Goal: Check status: Check status

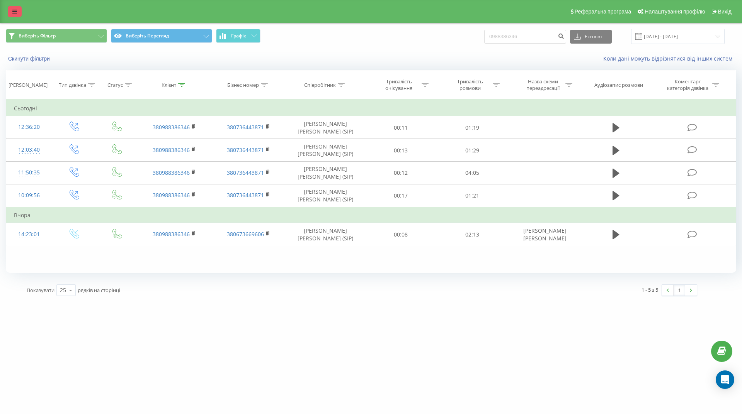
click at [18, 15] on link at bounding box center [15, 11] width 14 height 11
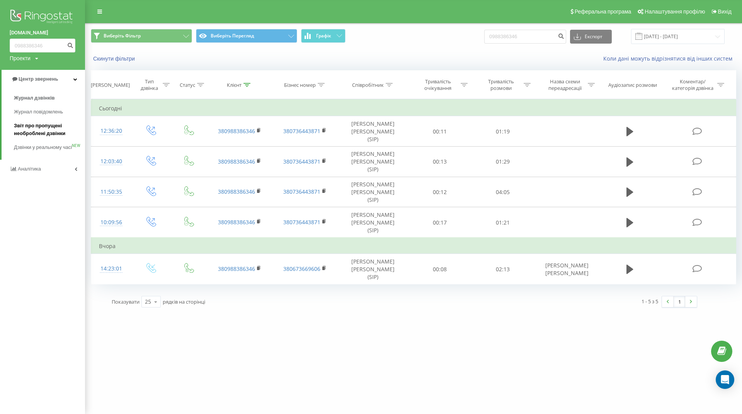
click at [39, 128] on font "Звіт про пропущені необроблені дзвінки" at bounding box center [39, 130] width 51 height 14
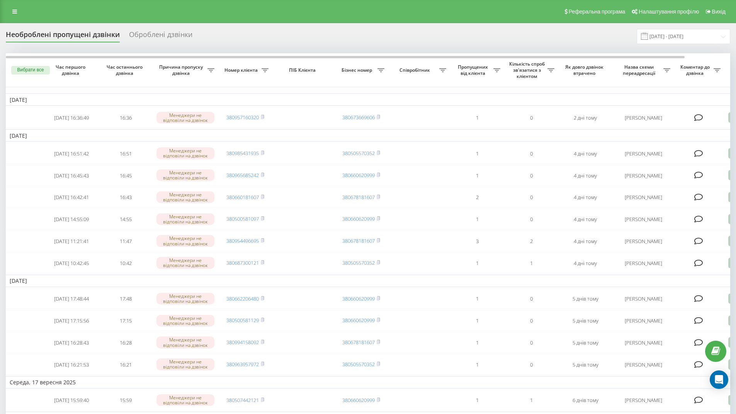
click at [691, 35] on input "23.08.2025 - 23.09.2025" at bounding box center [682, 36] width 93 height 15
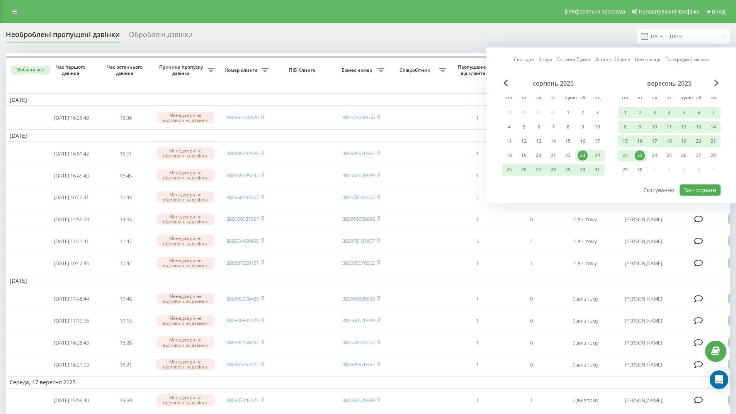
click at [641, 156] on font "23" at bounding box center [639, 155] width 5 height 7
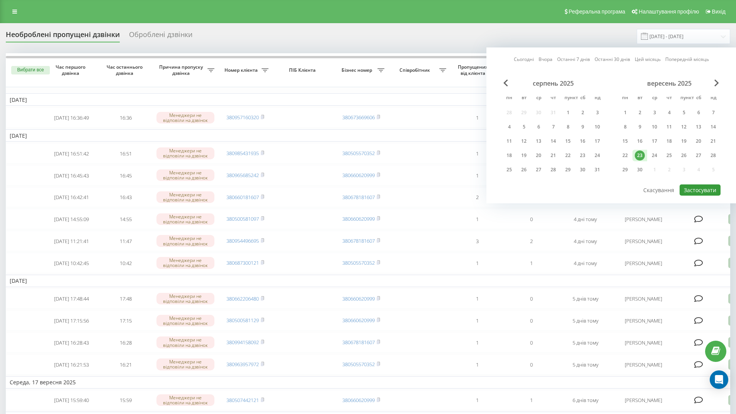
click at [699, 189] on font "Застосувати" at bounding box center [700, 190] width 32 height 7
type input "23.09.2025 - 23.09.2025"
